Goal: Information Seeking & Learning: Learn about a topic

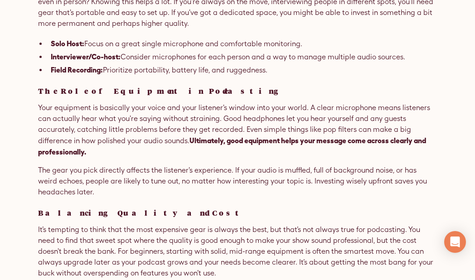
scroll to position [650, 0]
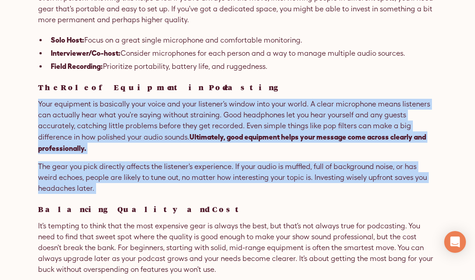
drag, startPoint x: 37, startPoint y: 102, endPoint x: 166, endPoint y: 181, distance: 151.2
copy div "Your equipment is basically your voice and your listener's window into your wor…"
click at [90, 137] on p "Your equipment is basically your voice and your listener's window into your wor…" at bounding box center [237, 126] width 399 height 55
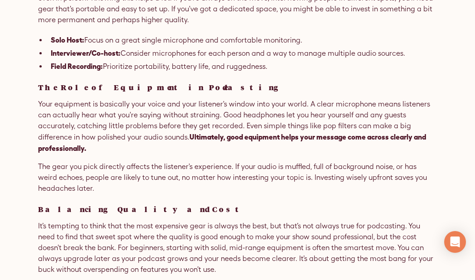
drag, startPoint x: 133, startPoint y: 134, endPoint x: 175, endPoint y: 167, distance: 52.6
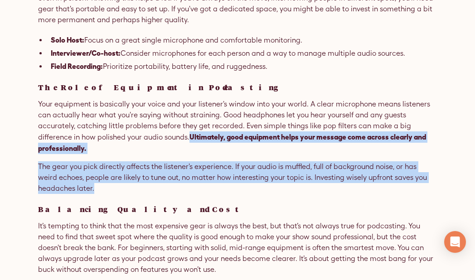
drag, startPoint x: 131, startPoint y: 133, endPoint x: 161, endPoint y: 171, distance: 48.2
copy div "Ultimately, good equipment helps your message come across clearly and professio…"
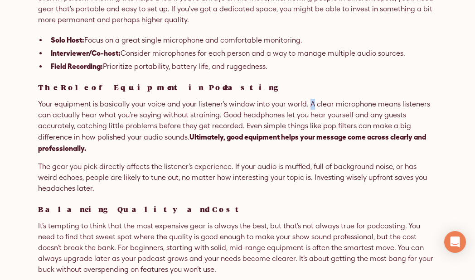
click at [307, 102] on p "Your equipment is basically your voice and your listener's window into your wor…" at bounding box center [237, 126] width 399 height 55
